Goal: Transaction & Acquisition: Subscribe to service/newsletter

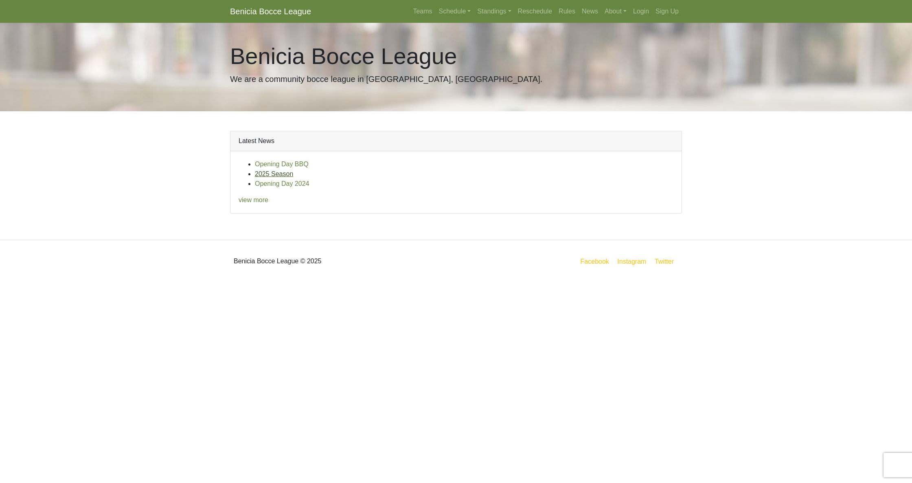
click at [269, 172] on link "2025 Season" at bounding box center [274, 173] width 38 height 7
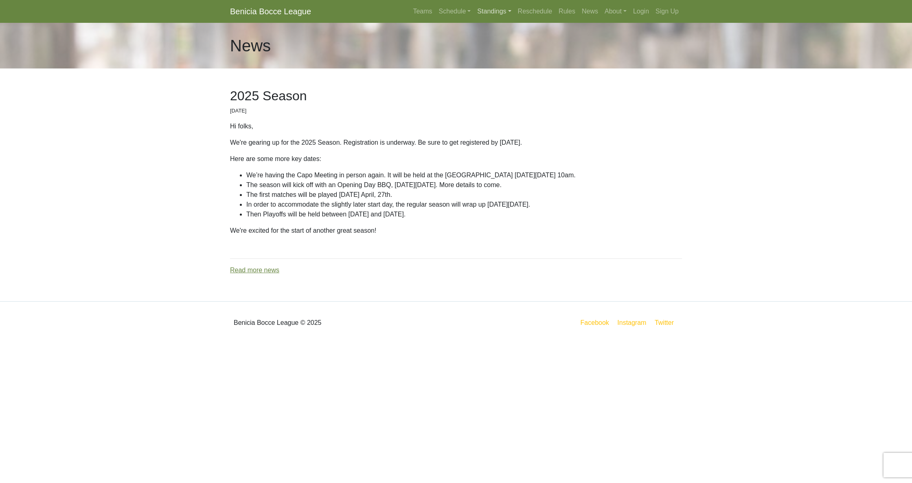
click at [503, 11] on link "Standings" at bounding box center [494, 11] width 40 height 16
click at [497, 68] on link "[DATE] Night" at bounding box center [508, 69] width 66 height 13
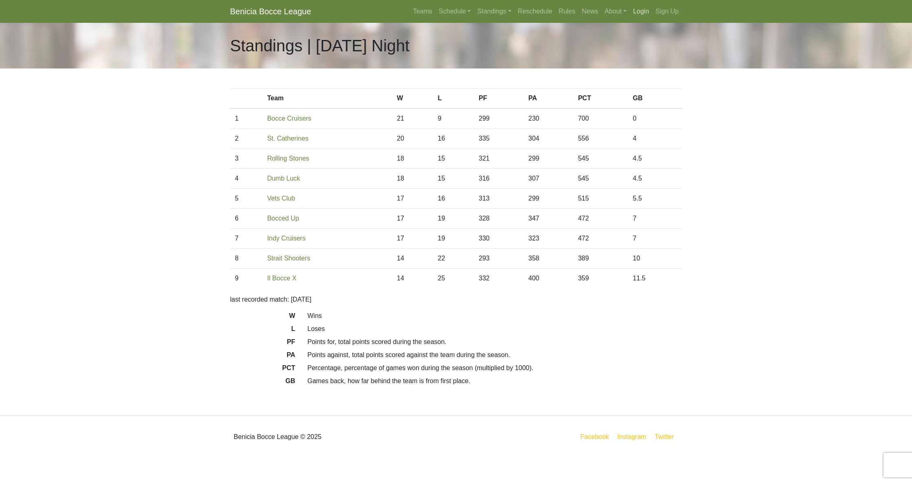
click at [644, 13] on link "Login" at bounding box center [641, 11] width 22 height 16
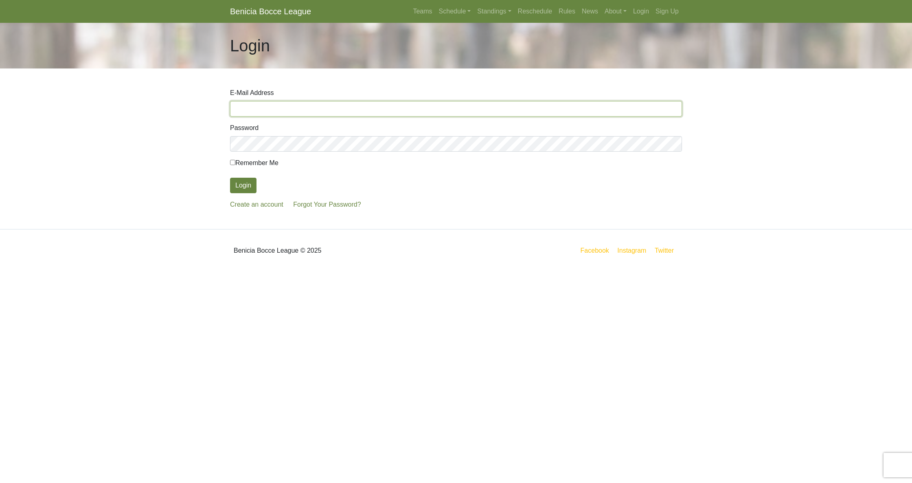
type input "[EMAIL_ADDRESS][DOMAIN_NAME]"
click at [246, 188] on button "Login" at bounding box center [243, 185] width 26 height 15
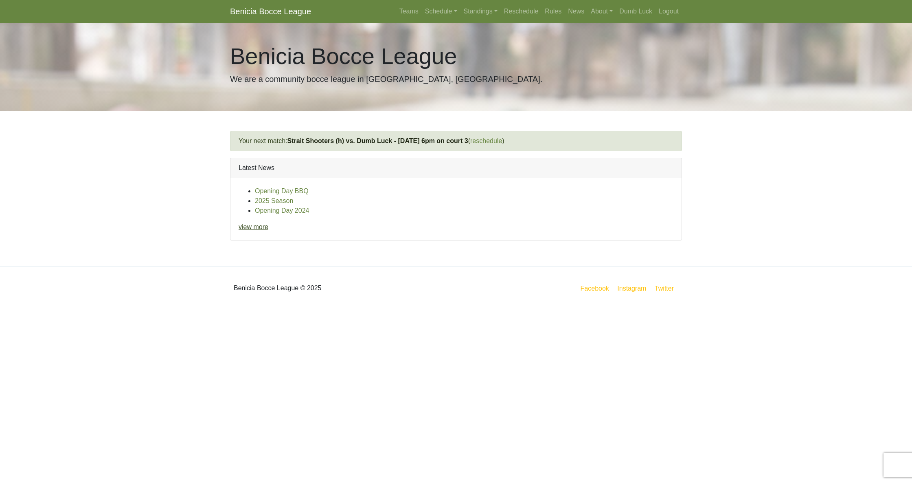
click at [259, 229] on link "view more" at bounding box center [254, 226] width 30 height 7
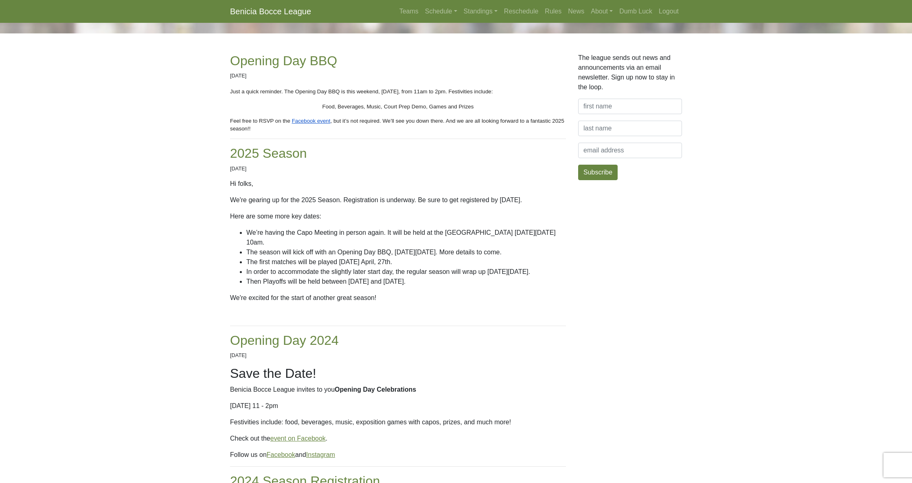
scroll to position [28, 0]
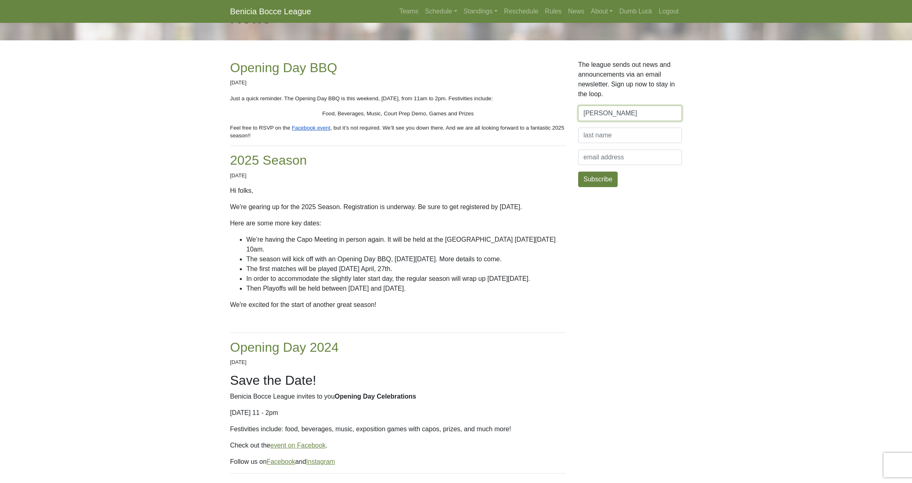
type input "[PERSON_NAME]"
click at [651, 160] on input "[EMAIL_ADDRESS][DOMAIN_NAME]" at bounding box center [630, 156] width 104 height 15
type input "[EMAIL_ADDRESS][DOMAIN_NAME]"
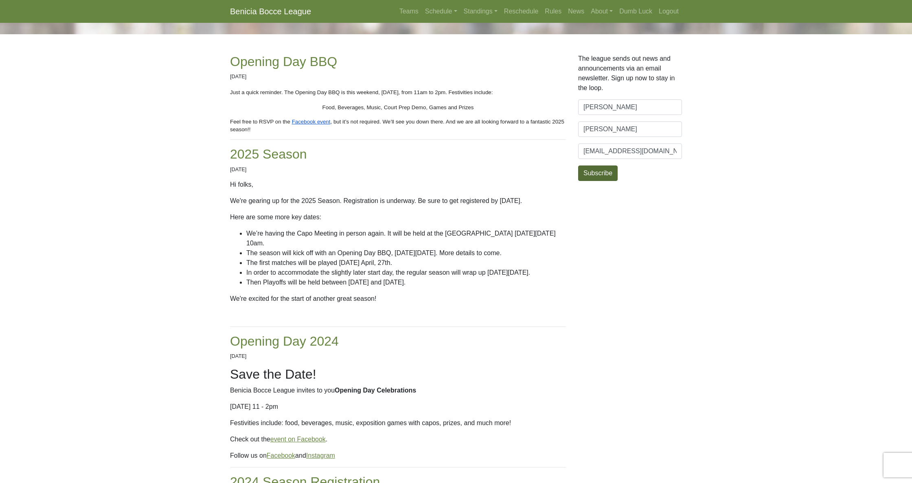
click at [601, 174] on button "Subscribe" at bounding box center [598, 172] width 40 height 15
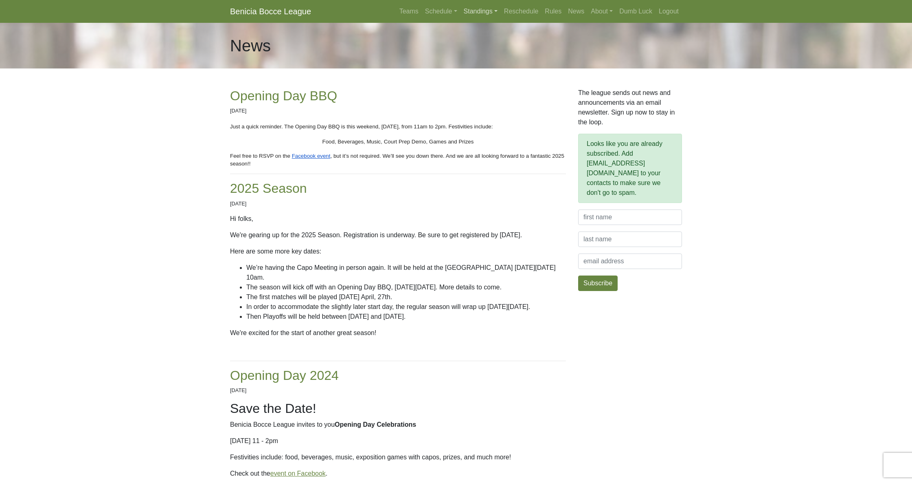
click at [472, 8] on link "Standings" at bounding box center [481, 11] width 40 height 16
click at [483, 68] on link "[DATE] Night" at bounding box center [494, 69] width 66 height 13
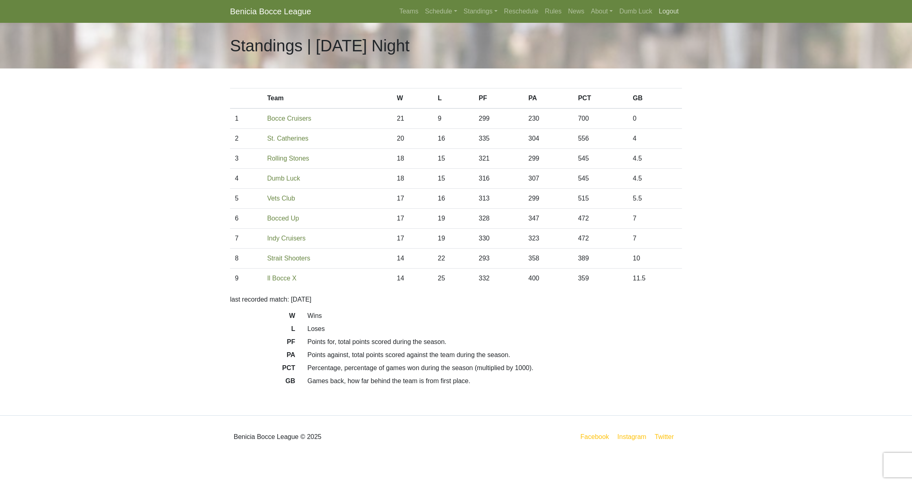
click at [665, 12] on link "Logout" at bounding box center [669, 11] width 26 height 16
